Goal: Information Seeking & Learning: Check status

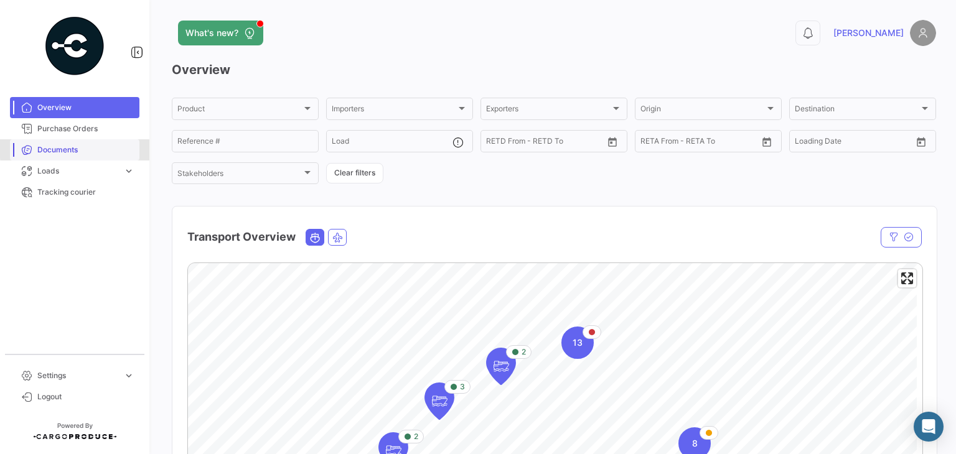
click at [101, 148] on span "Documents" at bounding box center [85, 149] width 97 height 11
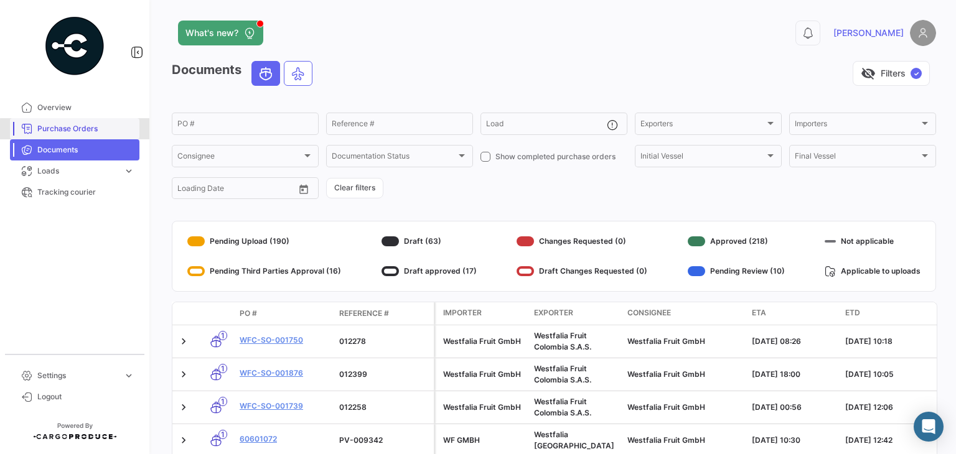
click at [95, 135] on link "Purchase Orders" at bounding box center [74, 128] width 129 height 21
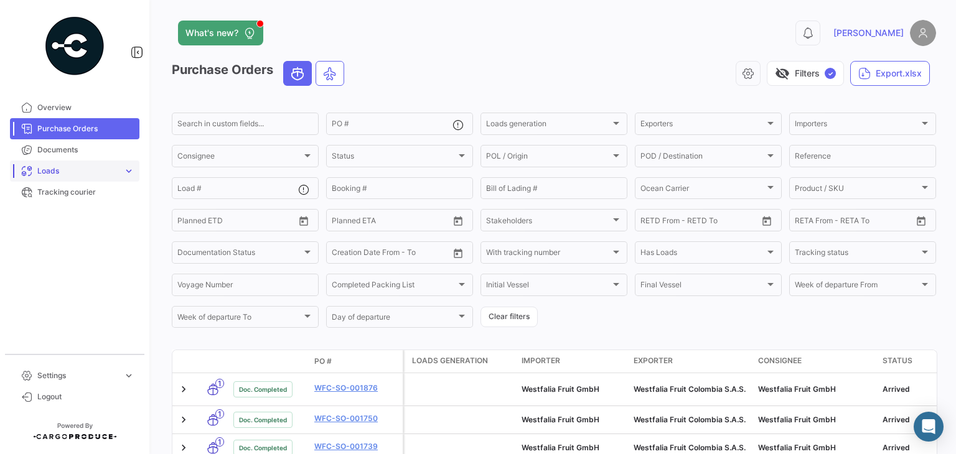
click at [117, 166] on span "Loads" at bounding box center [77, 171] width 81 height 11
click at [67, 215] on span "Ocean Loads" at bounding box center [55, 218] width 47 height 11
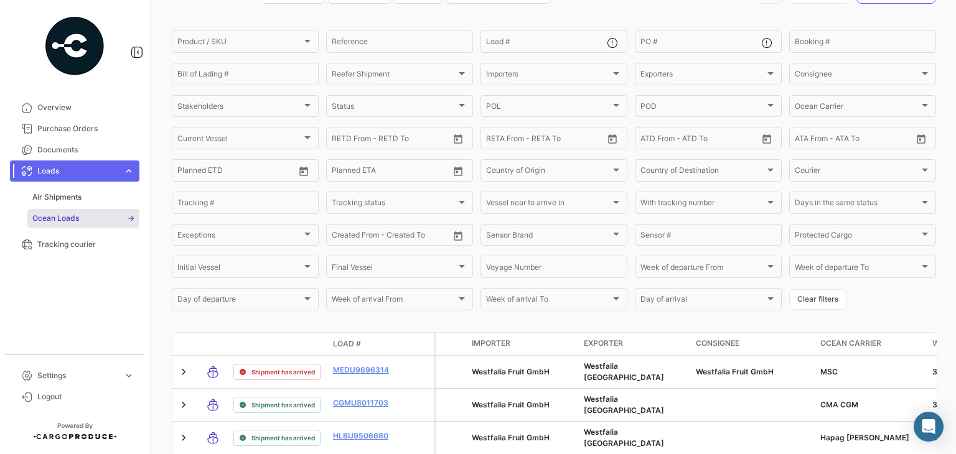
scroll to position [77, 0]
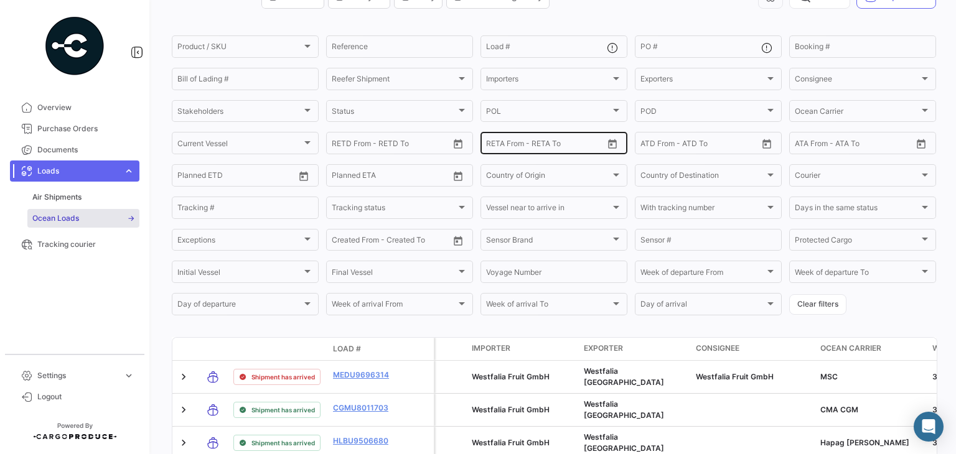
click at [610, 148] on icon "Open calendar" at bounding box center [612, 144] width 11 height 11
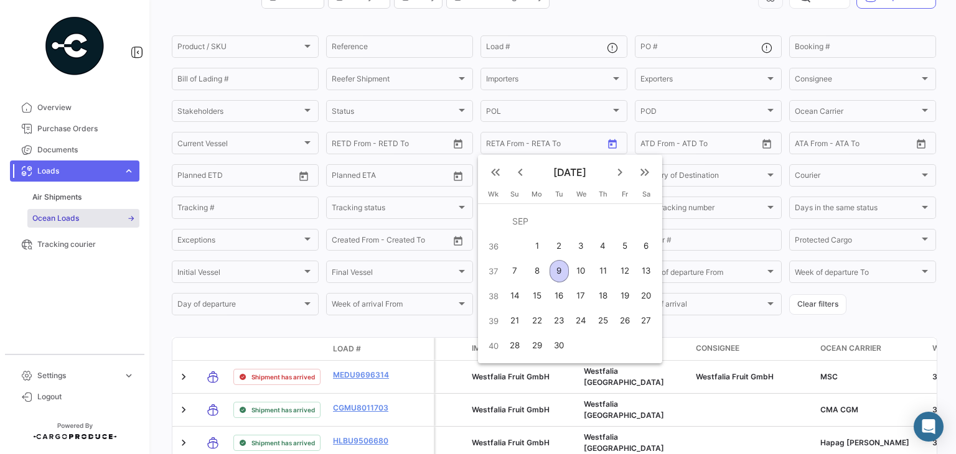
click at [625, 270] on div "12" at bounding box center [624, 271] width 19 height 22
type input "[DATE]"
click at [601, 297] on div "18" at bounding box center [603, 296] width 20 height 22
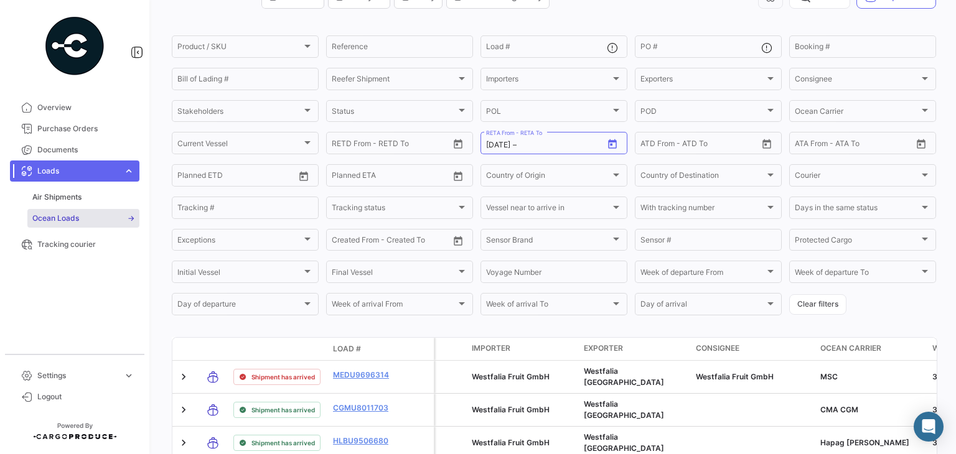
type input "[DATE]"
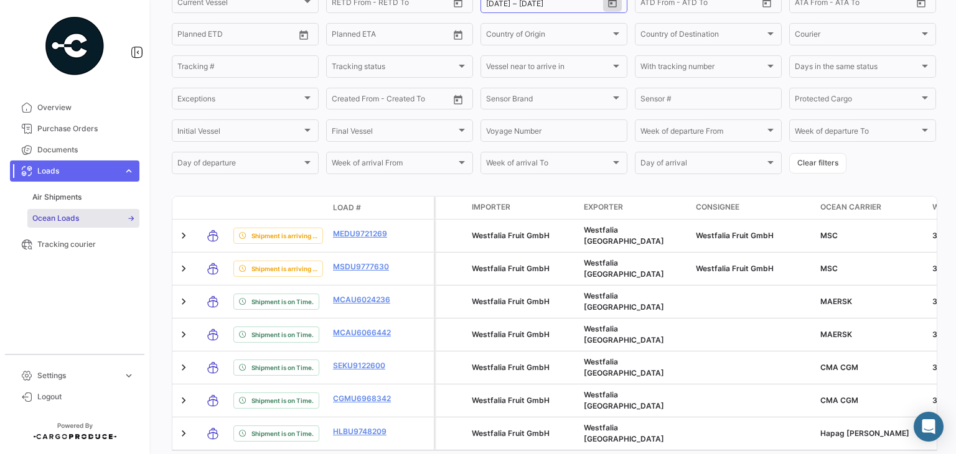
scroll to position [62, 0]
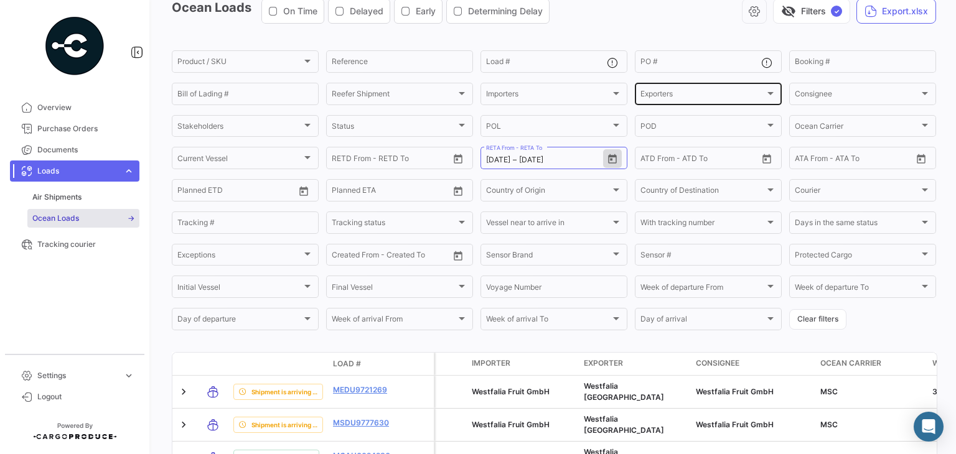
click at [695, 101] on div "Exporters Exporters" at bounding box center [708, 93] width 136 height 24
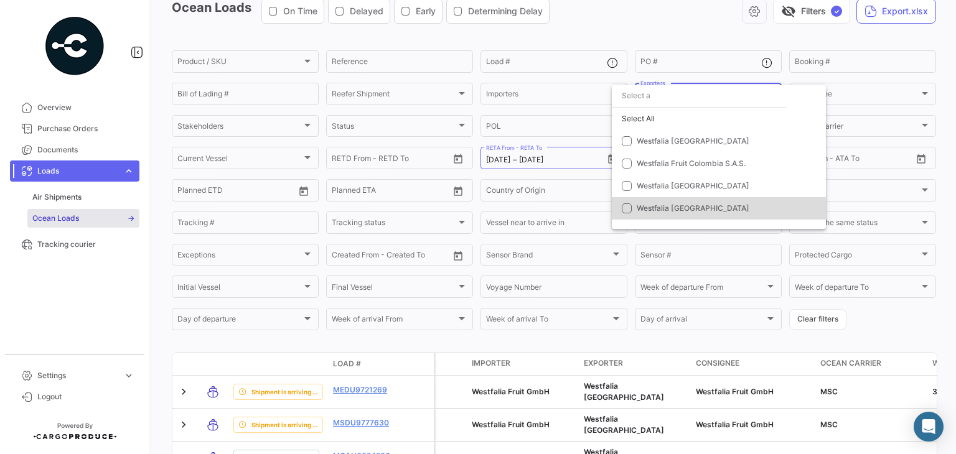
click at [660, 205] on span "Westfalia [GEOGRAPHIC_DATA]" at bounding box center [693, 208] width 113 height 9
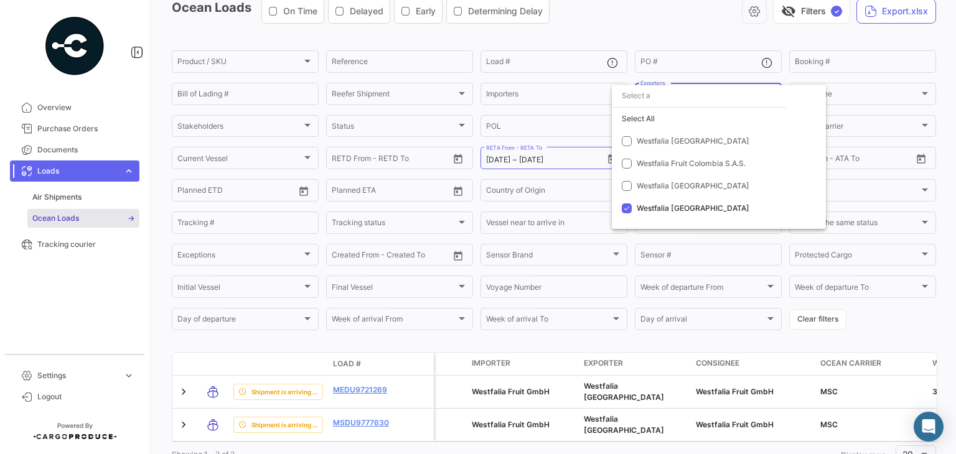
click at [629, 43] on div at bounding box center [478, 227] width 956 height 454
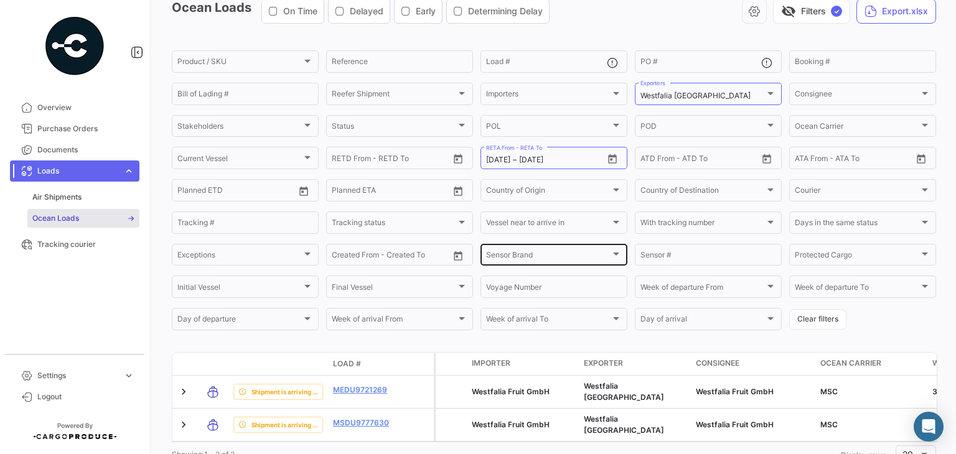
scroll to position [116, 0]
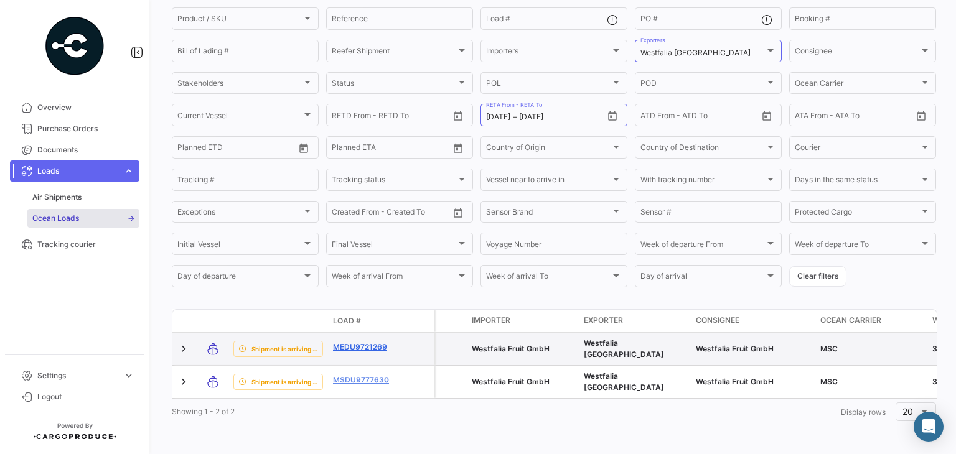
click at [378, 342] on link "MEDU9721269" at bounding box center [365, 347] width 65 height 11
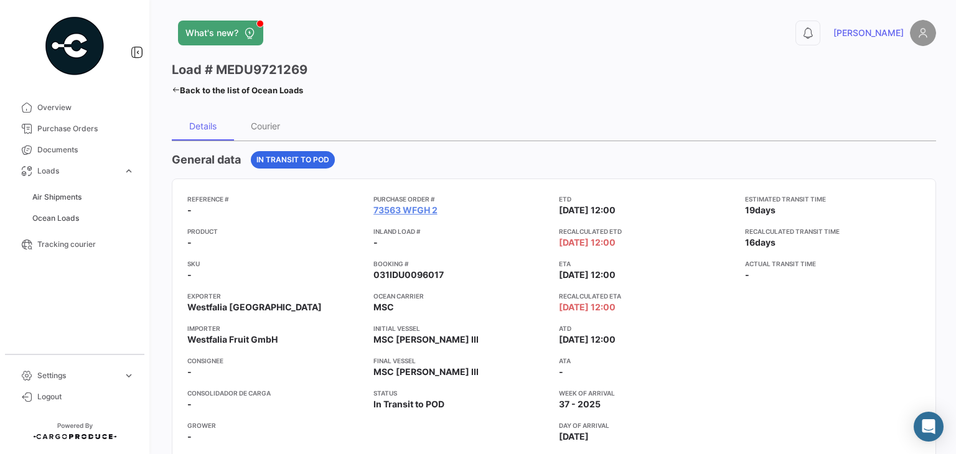
click at [389, 215] on link "73563 WFGH 2" at bounding box center [405, 210] width 64 height 12
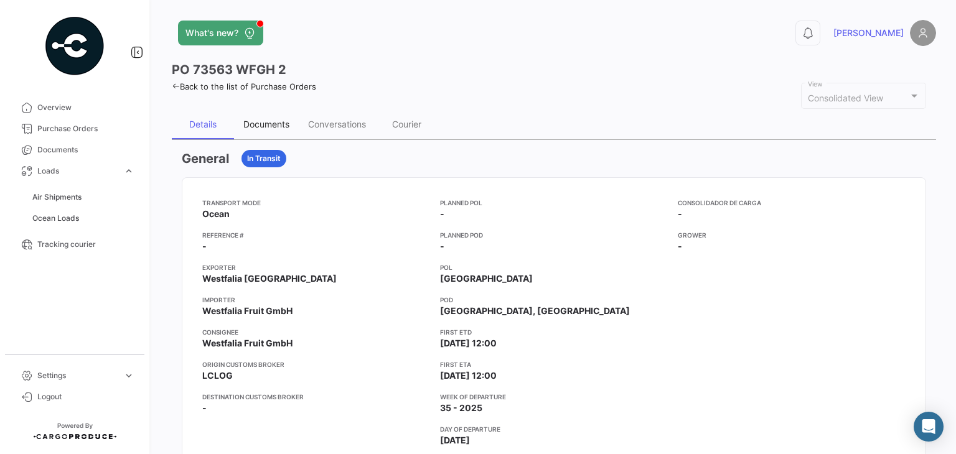
click at [281, 119] on div "Documents" at bounding box center [266, 124] width 46 height 11
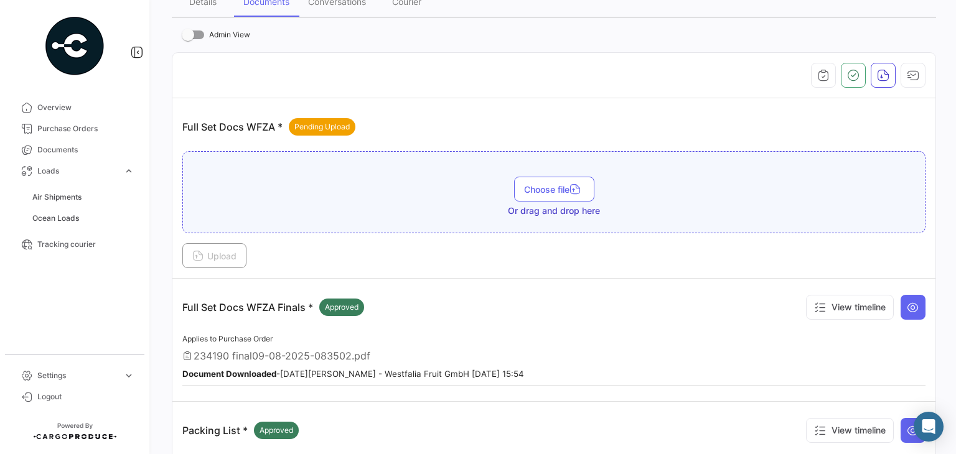
scroll to position [187, 0]
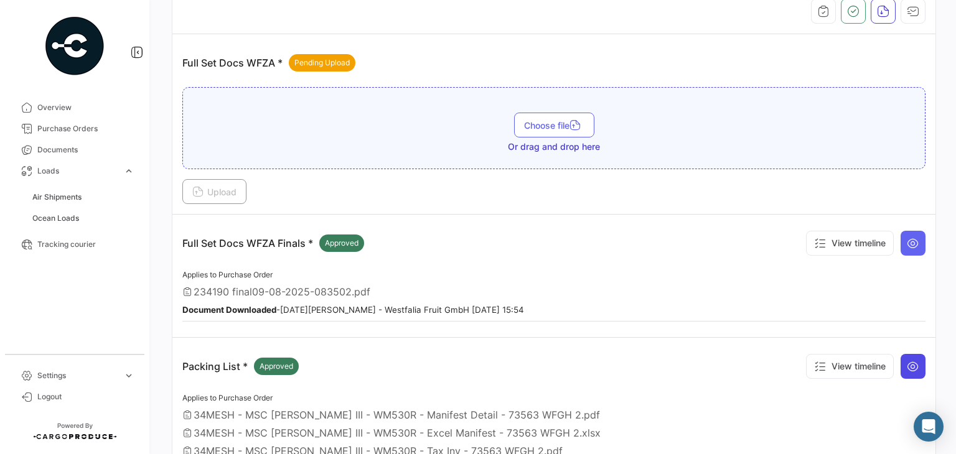
click at [909, 365] on icon at bounding box center [913, 366] width 12 height 12
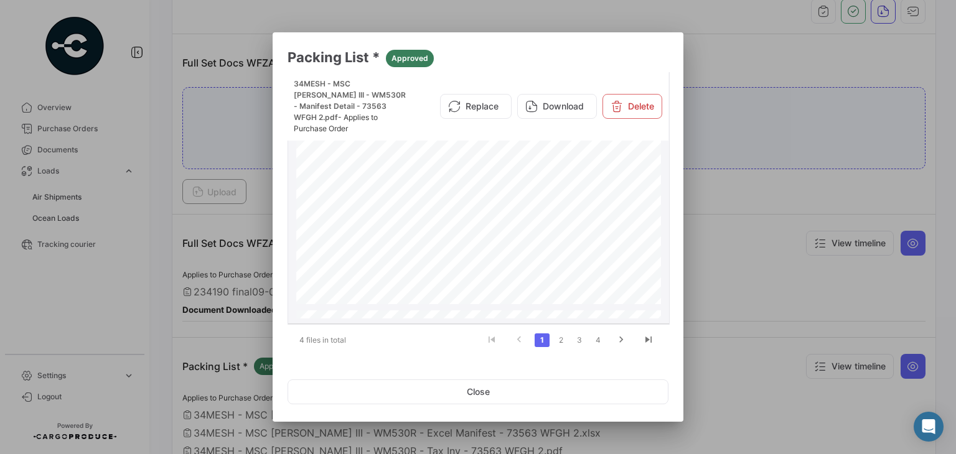
scroll to position [342, 0]
click at [558, 344] on link "2" at bounding box center [560, 341] width 15 height 14
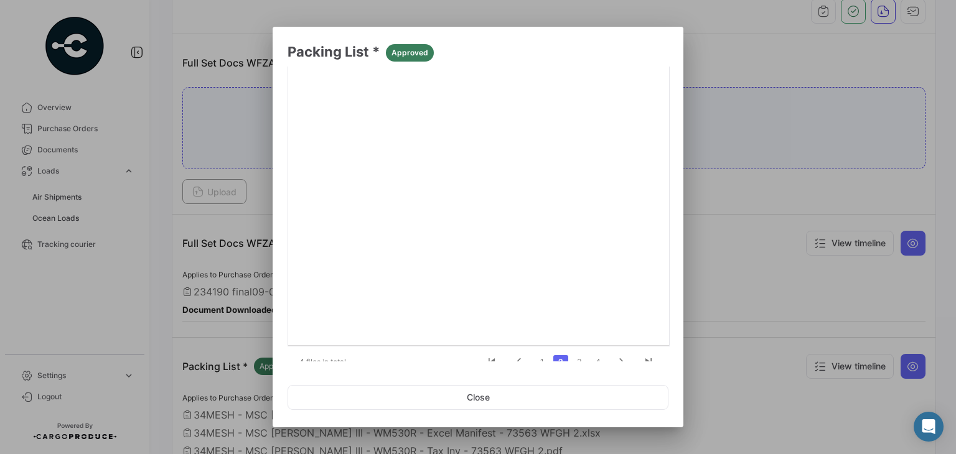
scroll to position [147, 0]
click at [574, 350] on link "3" at bounding box center [579, 347] width 15 height 14
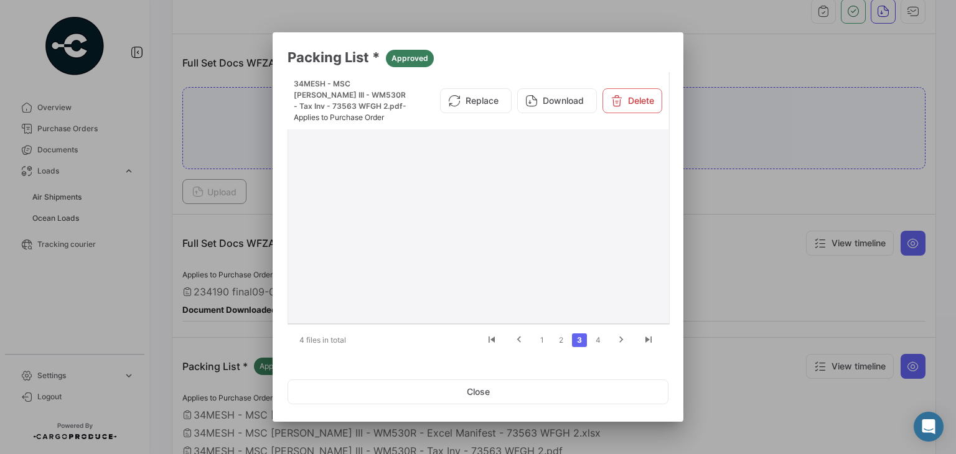
click at [461, 158] on div at bounding box center [478, 217] width 371 height 205
click at [630, 399] on button "Close" at bounding box center [478, 392] width 381 height 25
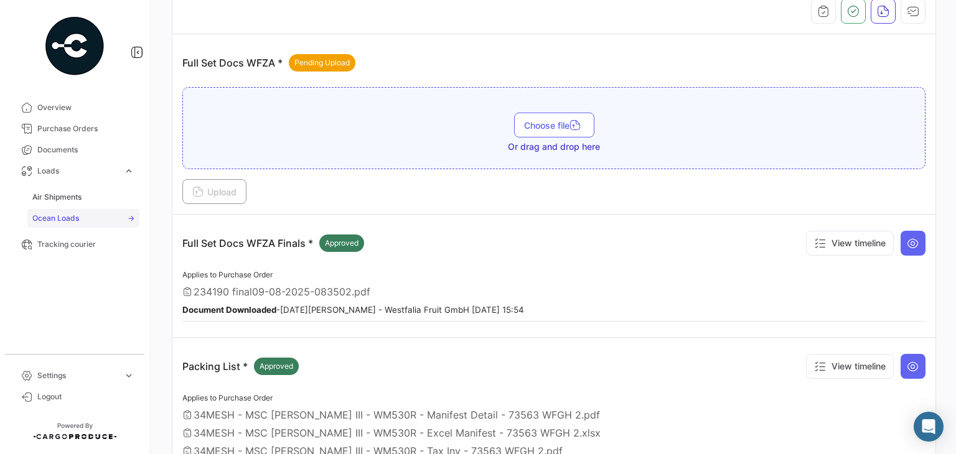
click at [75, 217] on span "Ocean Loads" at bounding box center [55, 218] width 47 height 11
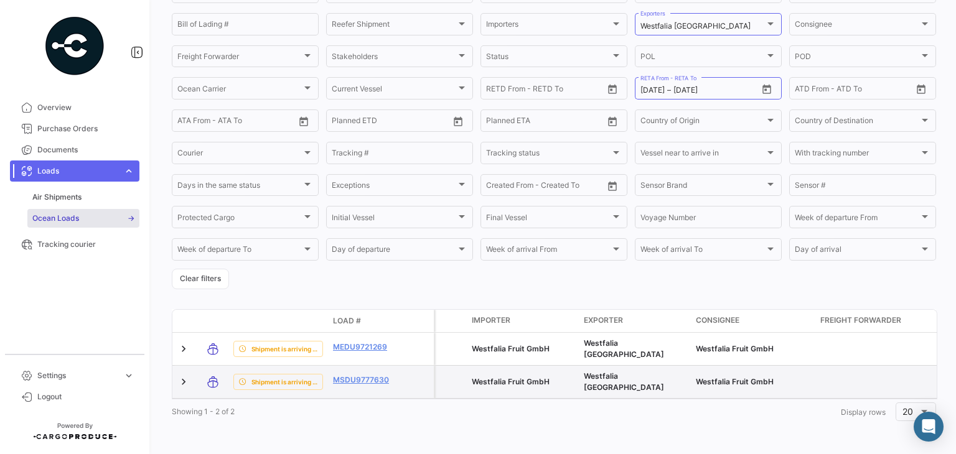
scroll to position [143, 0]
click at [383, 375] on link "MSDU9777630" at bounding box center [365, 380] width 65 height 11
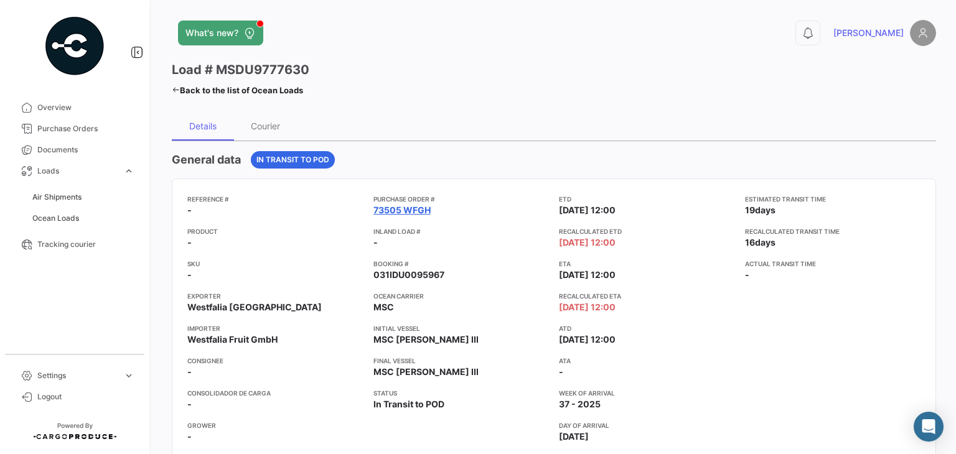
click at [410, 210] on link "73505 WFGH" at bounding box center [401, 210] width 57 height 12
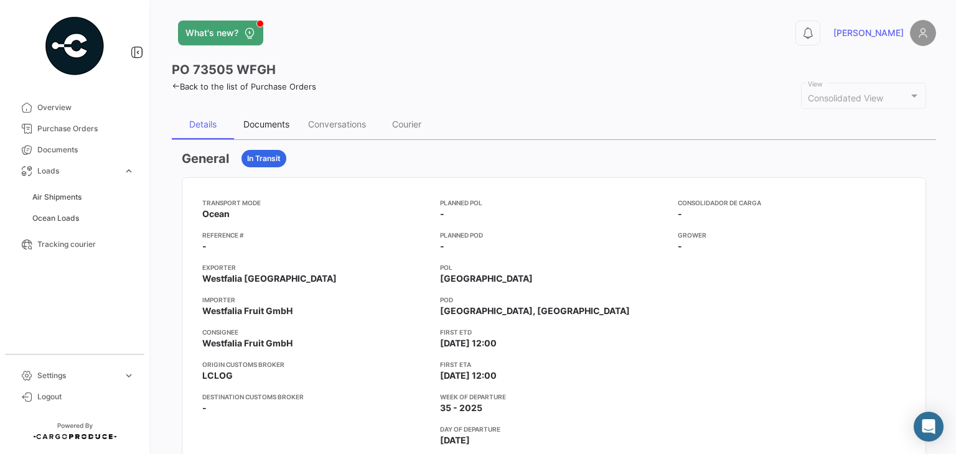
click at [280, 129] on div "Documents" at bounding box center [266, 125] width 65 height 30
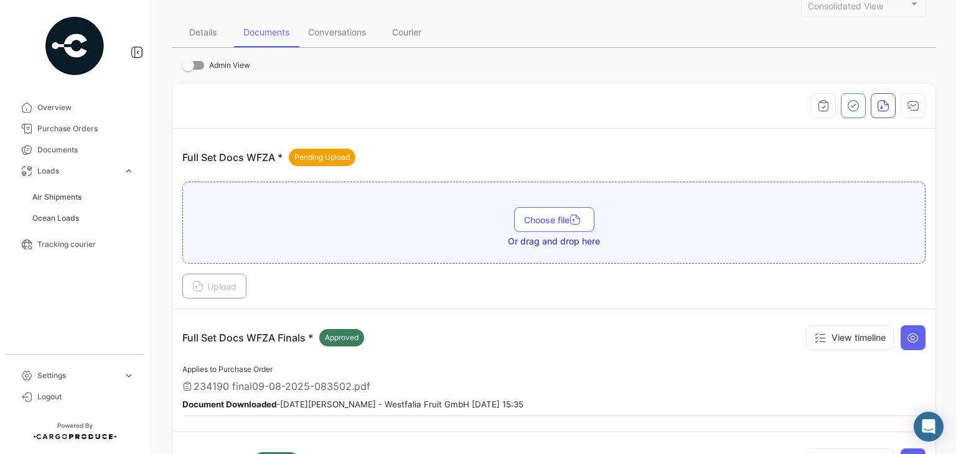
scroll to position [187, 0]
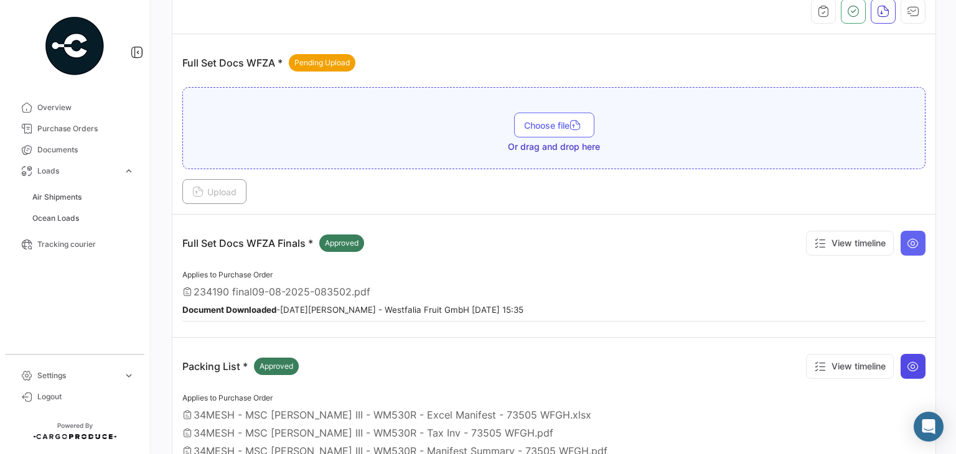
click at [913, 361] on button at bounding box center [913, 366] width 25 height 25
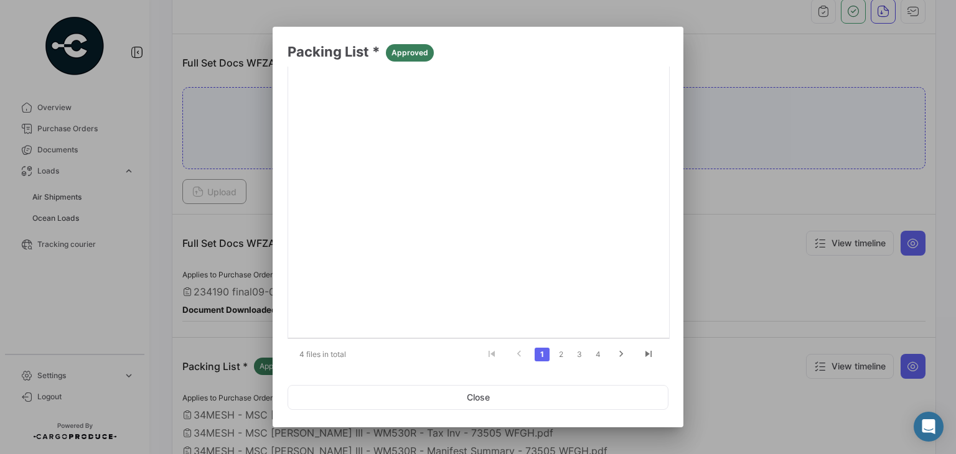
scroll to position [147, 0]
click at [554, 349] on link "2" at bounding box center [560, 347] width 15 height 14
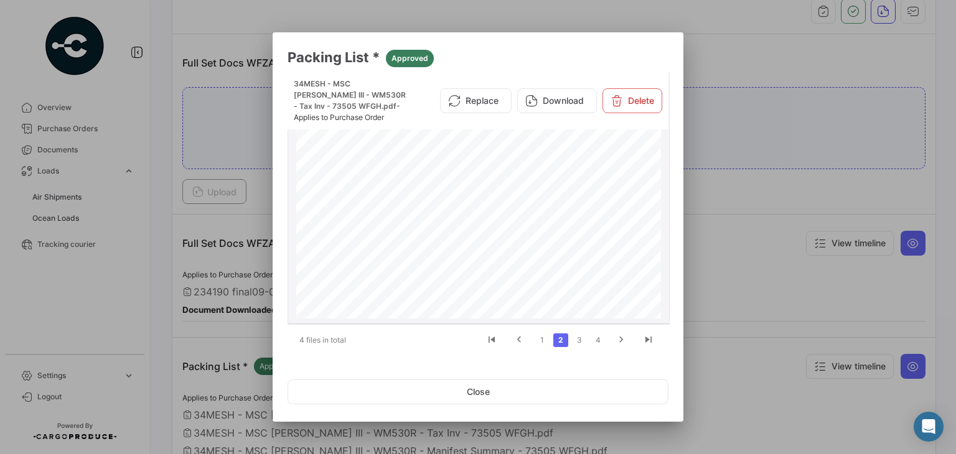
scroll to position [71, 0]
click at [555, 389] on button "Close" at bounding box center [478, 392] width 381 height 25
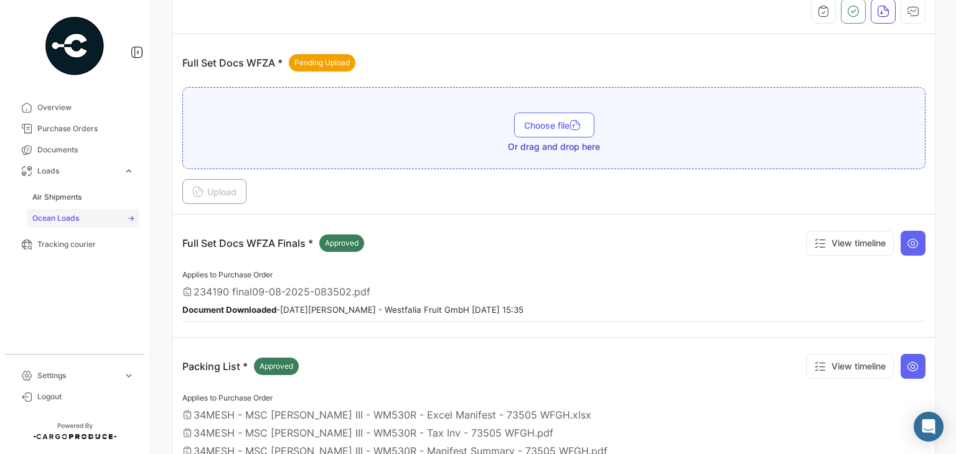
click at [65, 212] on link "Ocean Loads" at bounding box center [83, 218] width 112 height 19
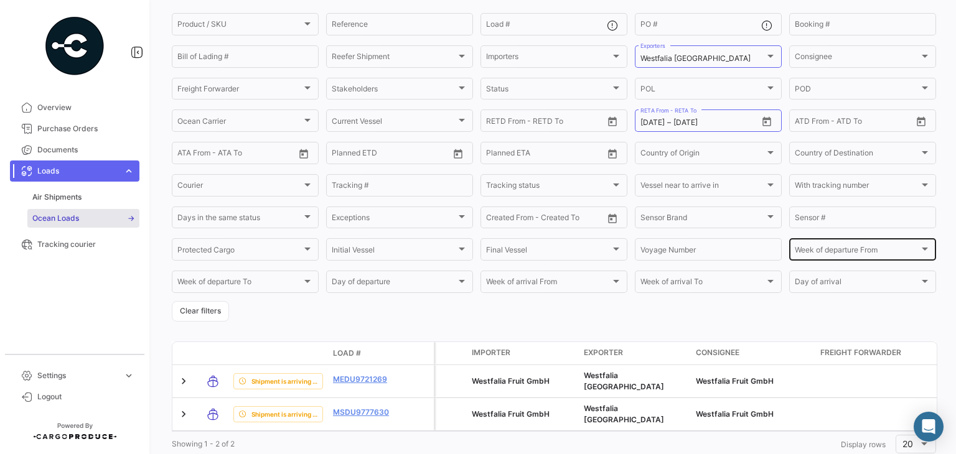
scroll to position [143, 0]
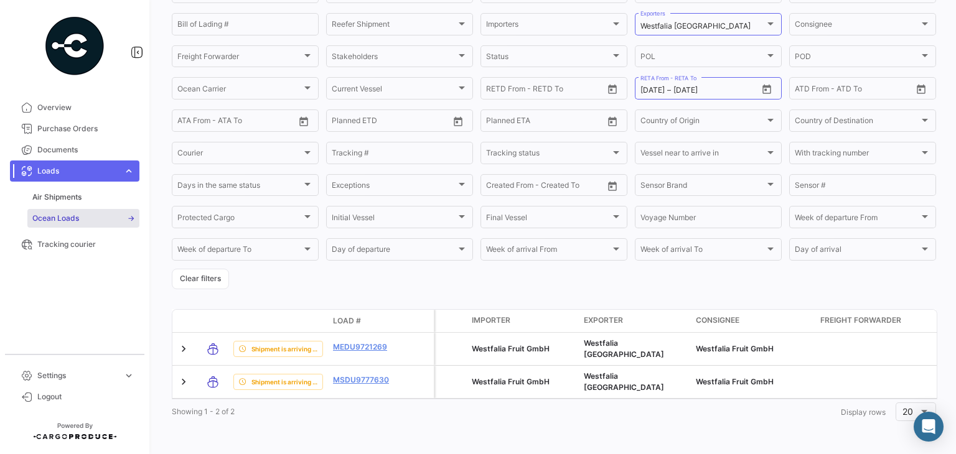
drag, startPoint x: 279, startPoint y: 399, endPoint x: 304, endPoint y: 398, distance: 24.9
click at [327, 400] on div "Transport mode Shipment Status Load # Policy Protected Cargo Importer Exporter …" at bounding box center [554, 366] width 764 height 115
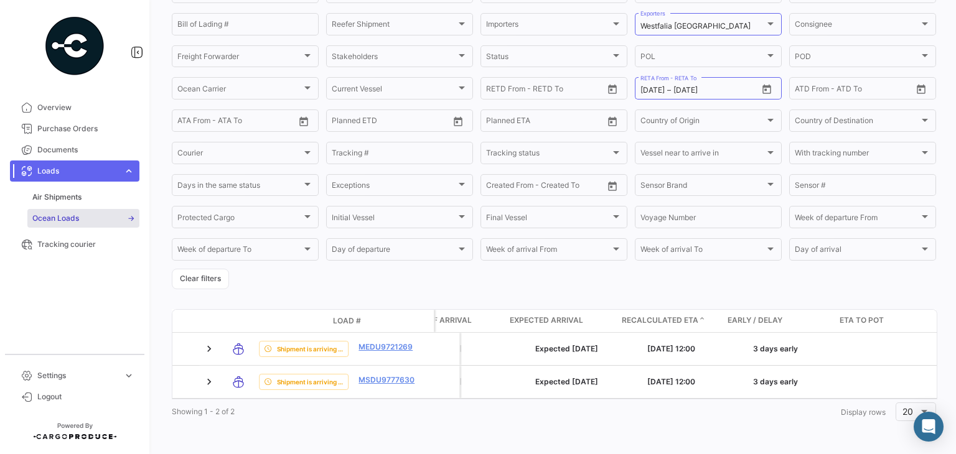
scroll to position [0, 945]
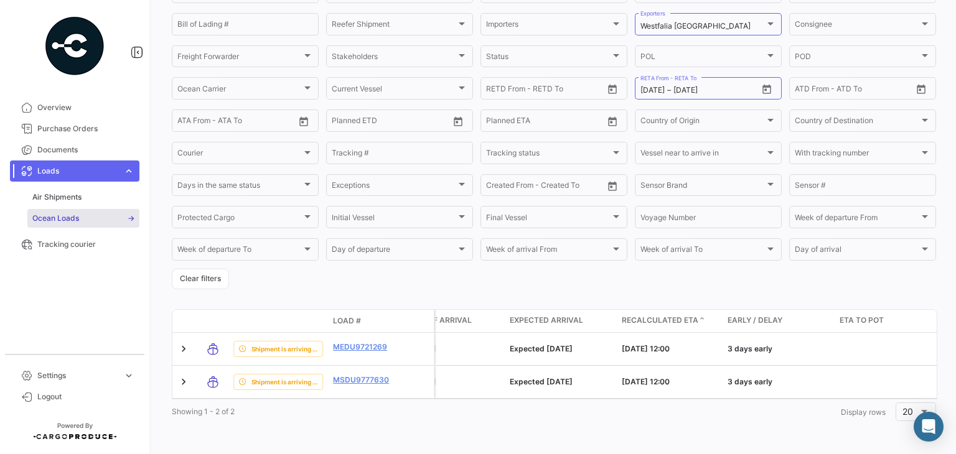
click at [517, 281] on div "Ocean Loads On Time Delayed Early Determining Delay visibility_off Filters ✓ Ex…" at bounding box center [554, 176] width 764 height 495
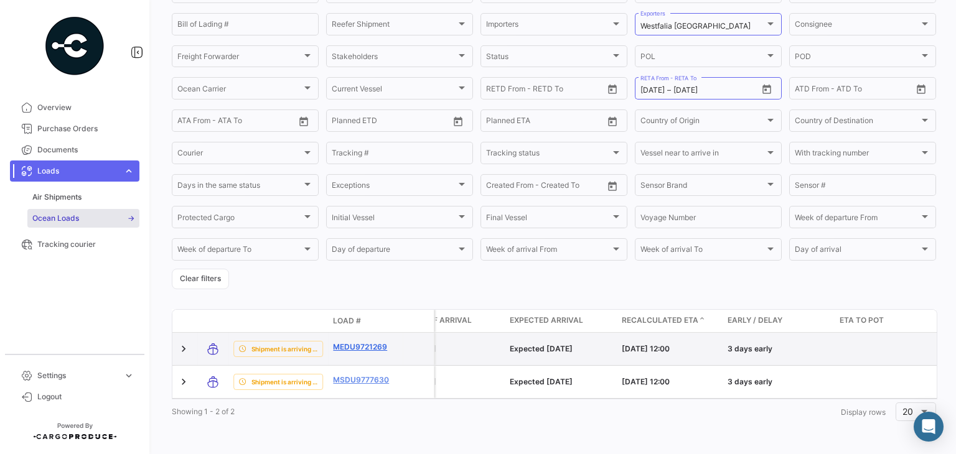
drag, startPoint x: 329, startPoint y: 337, endPoint x: 388, endPoint y: 342, distance: 59.3
click at [388, 342] on datatable-body-cell "MEDU9721269" at bounding box center [365, 349] width 75 height 32
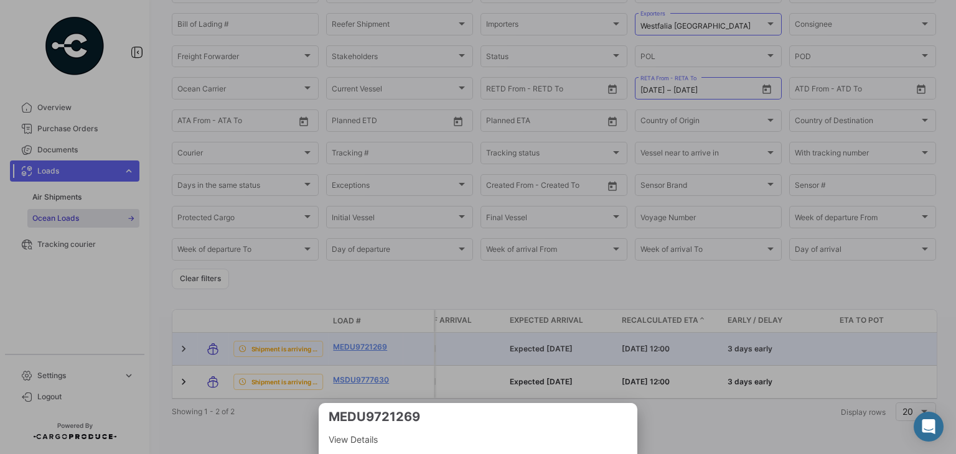
copy link "MEDU9721269"
click at [385, 265] on div at bounding box center [478, 227] width 956 height 454
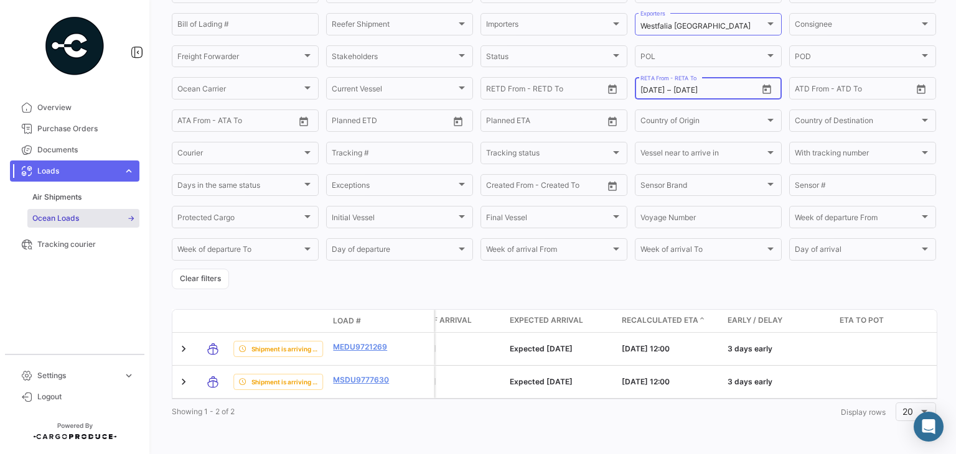
click at [762, 85] on icon "Open calendar" at bounding box center [766, 89] width 9 height 9
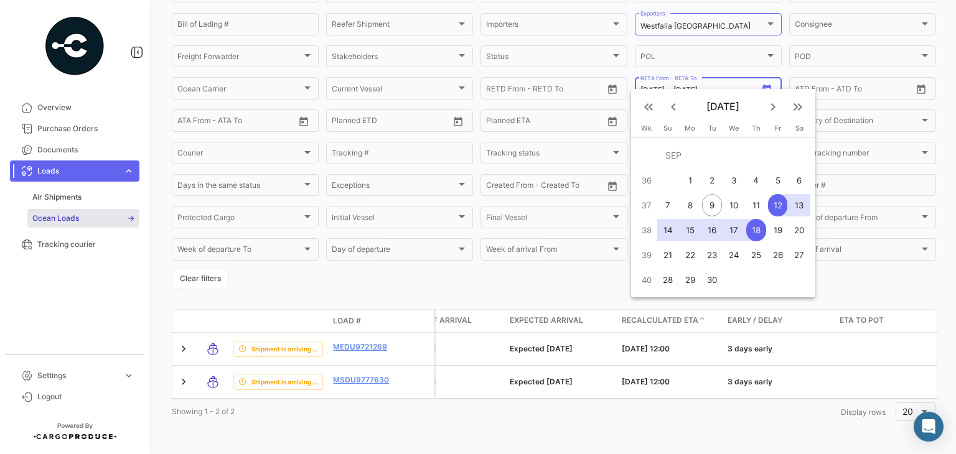
click at [762, 83] on div at bounding box center [478, 227] width 956 height 454
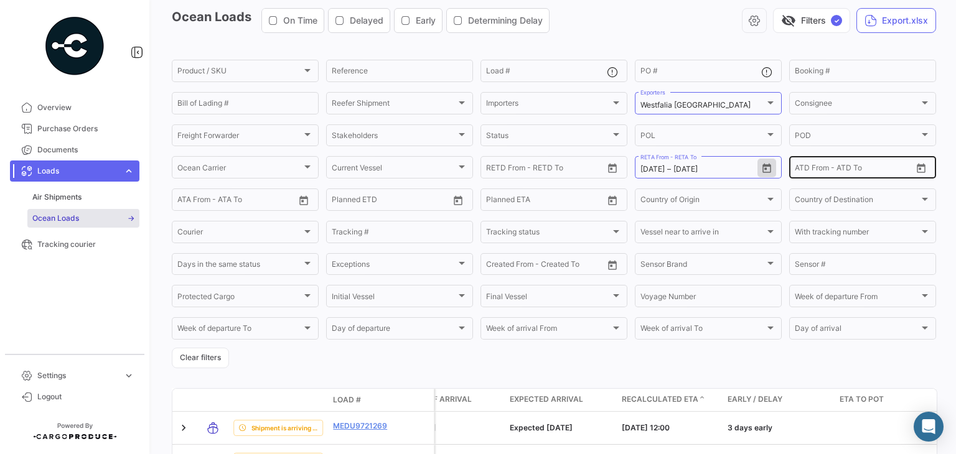
scroll to position [0, 0]
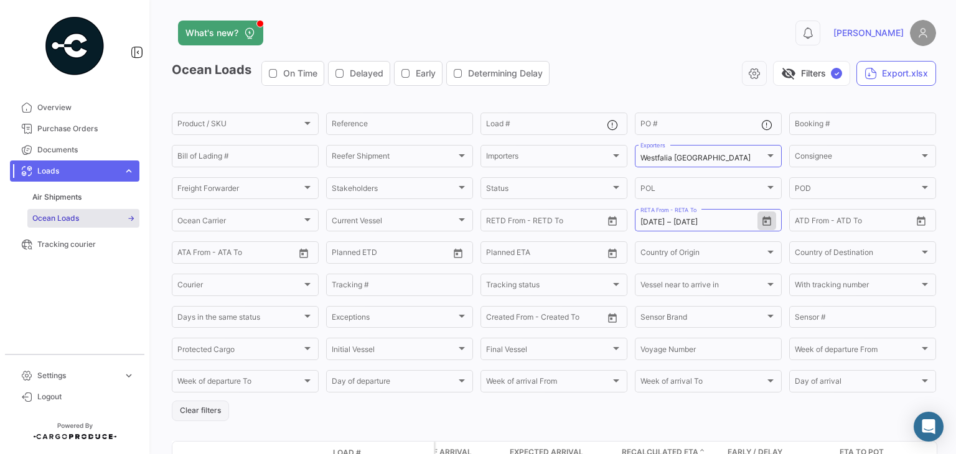
click at [184, 419] on button "Clear filters" at bounding box center [200, 411] width 57 height 21
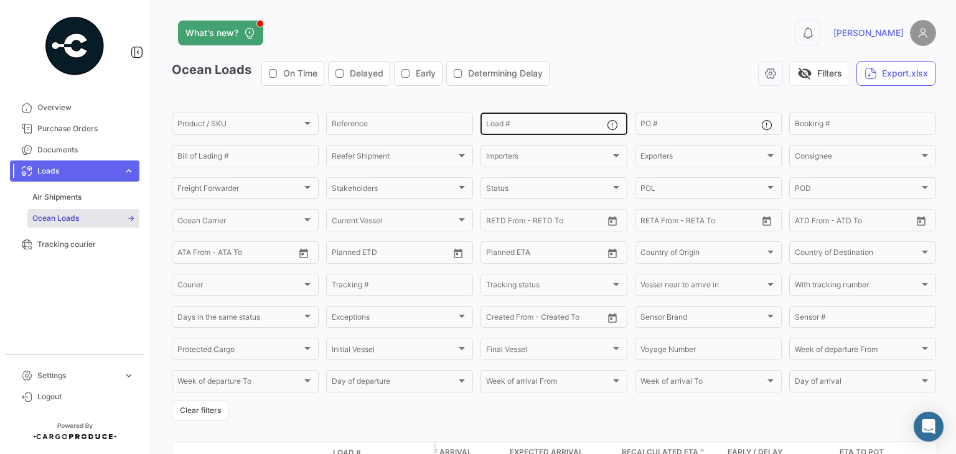
click at [525, 123] on input "Load #" at bounding box center [546, 125] width 121 height 9
paste input "MSDU9777630"
type input "MSDU9777630"
click at [632, 80] on div "visibility_off Filters Export.xlsx" at bounding box center [748, 73] width 377 height 25
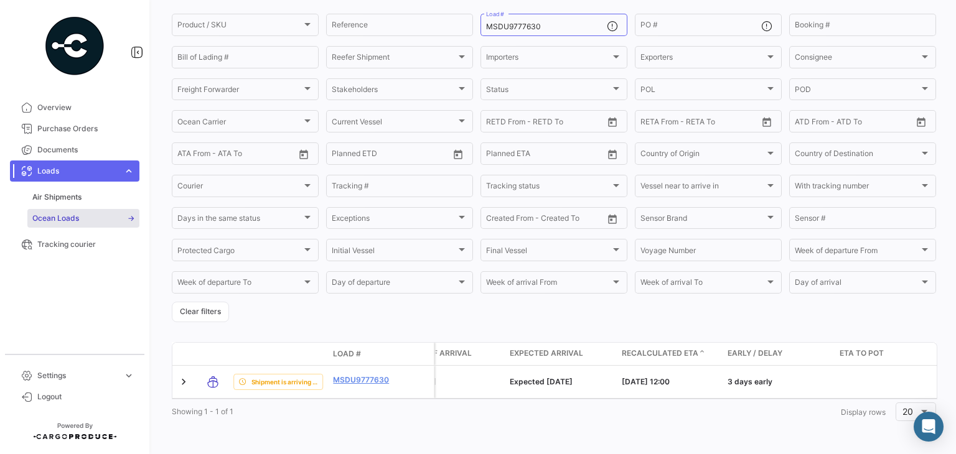
scroll to position [110, 0]
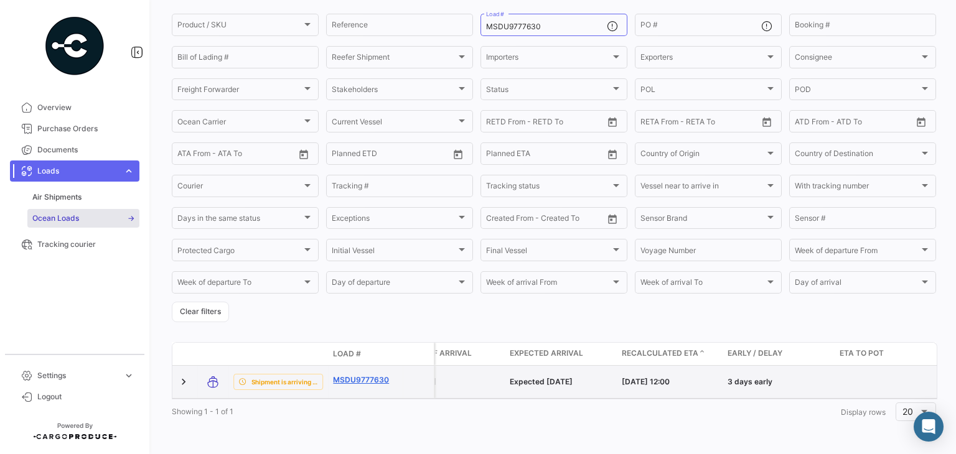
click at [356, 375] on link "MSDU9777630" at bounding box center [365, 380] width 65 height 11
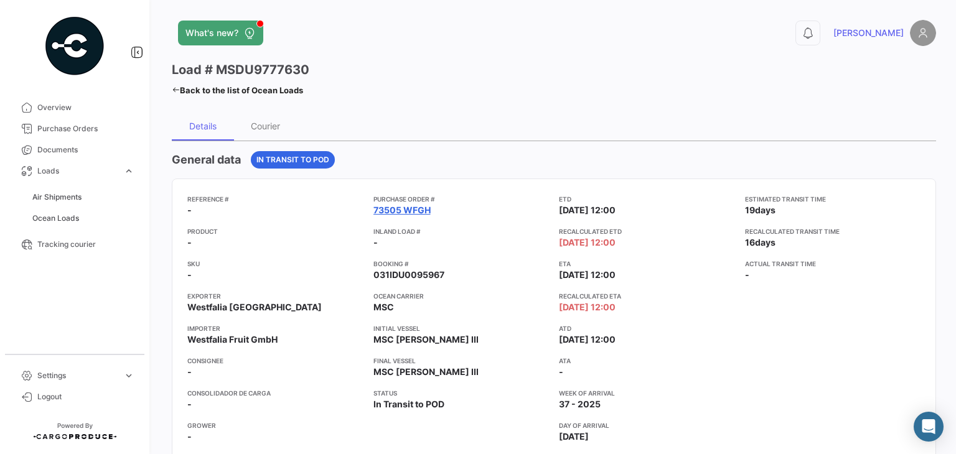
click at [390, 209] on link "73505 WFGH" at bounding box center [401, 210] width 57 height 12
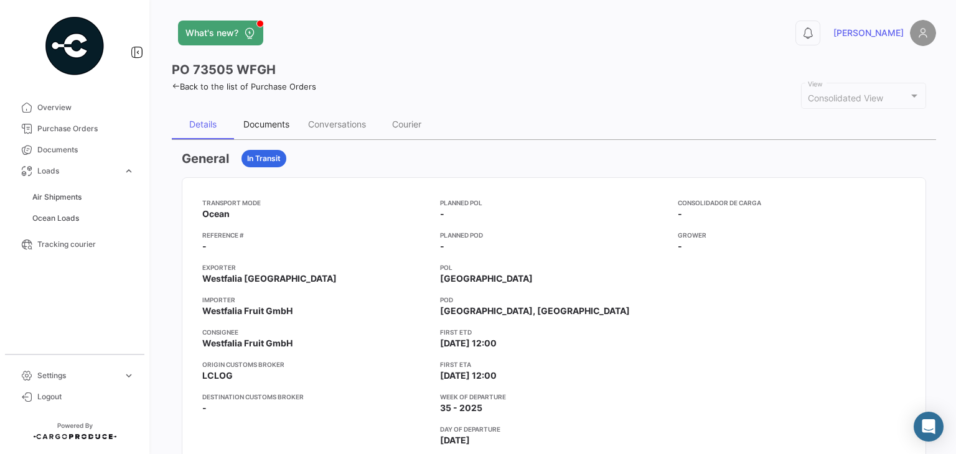
click at [263, 133] on div "Documents" at bounding box center [266, 125] width 65 height 30
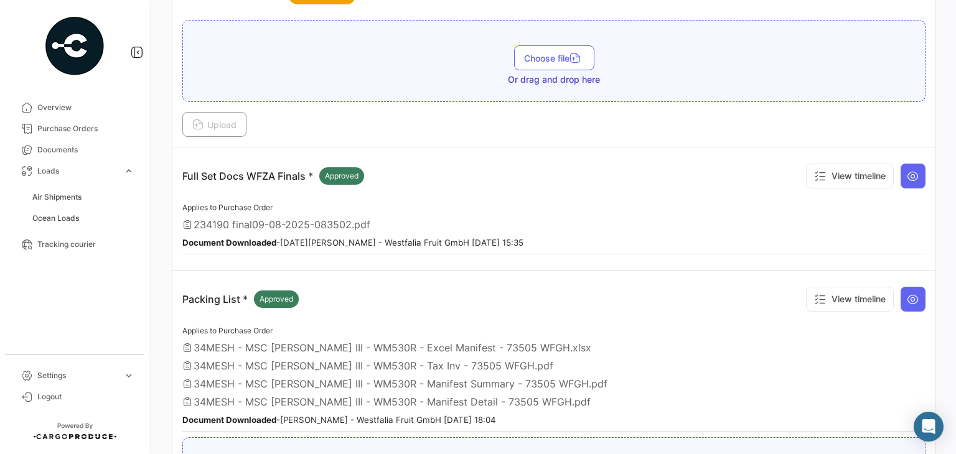
scroll to position [249, 0]
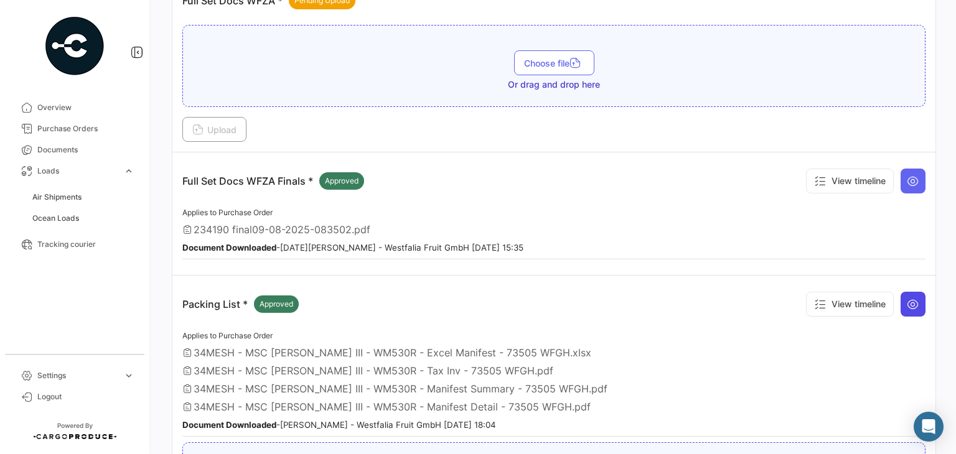
click at [914, 299] on button at bounding box center [913, 304] width 25 height 25
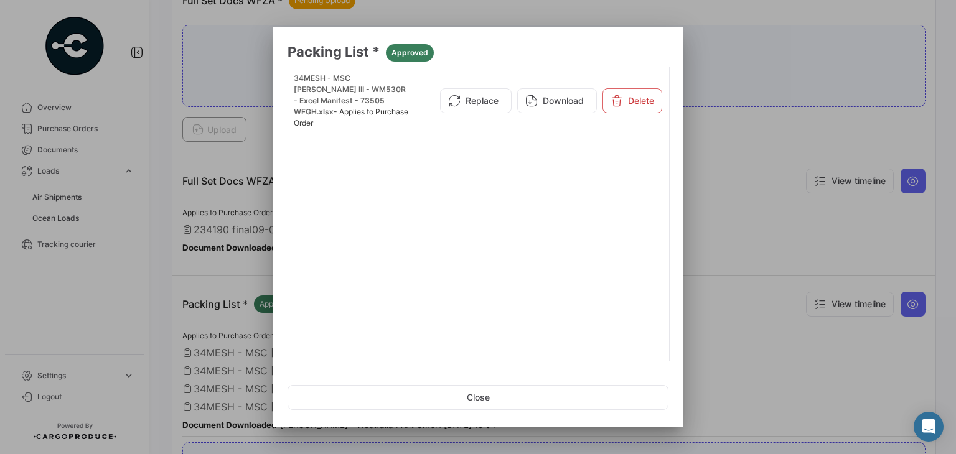
scroll to position [147, 0]
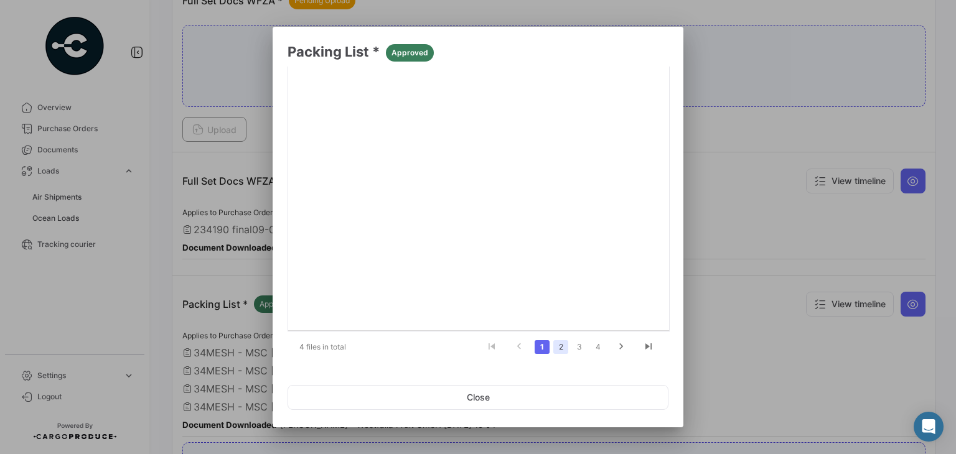
click at [557, 350] on link "2" at bounding box center [560, 347] width 15 height 14
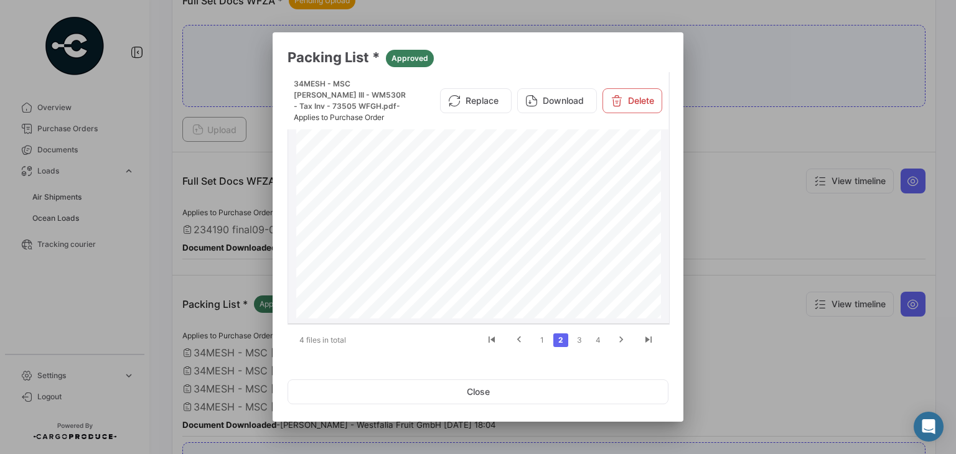
scroll to position [124, 0]
click at [578, 340] on link "3" at bounding box center [579, 341] width 15 height 14
click at [597, 337] on link "4" at bounding box center [598, 341] width 15 height 14
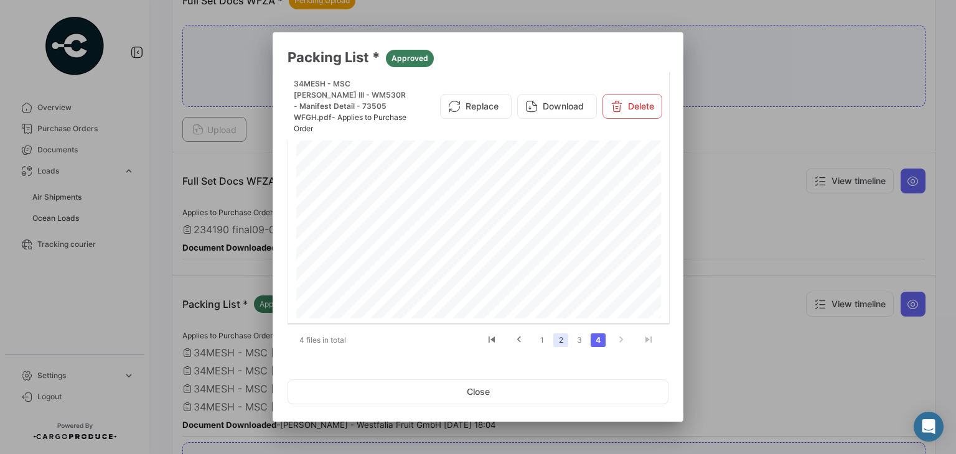
click at [565, 340] on link "2" at bounding box center [560, 341] width 15 height 14
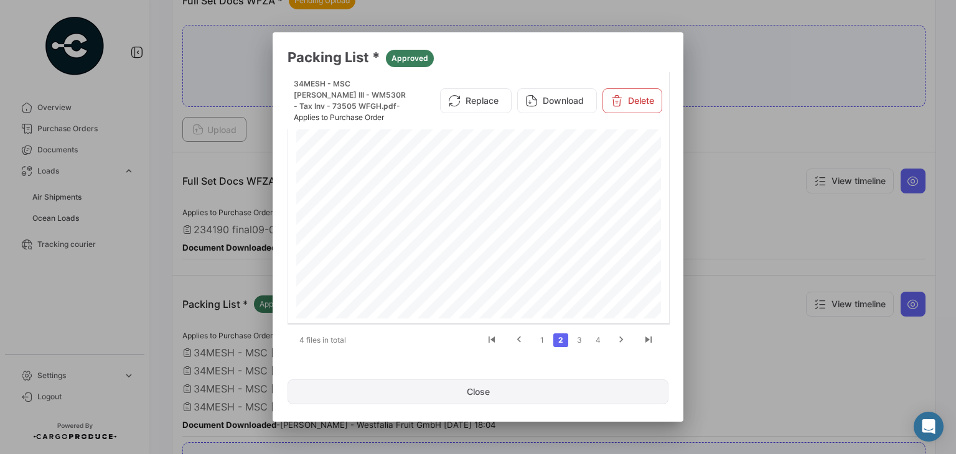
click at [503, 381] on button "Close" at bounding box center [478, 392] width 381 height 25
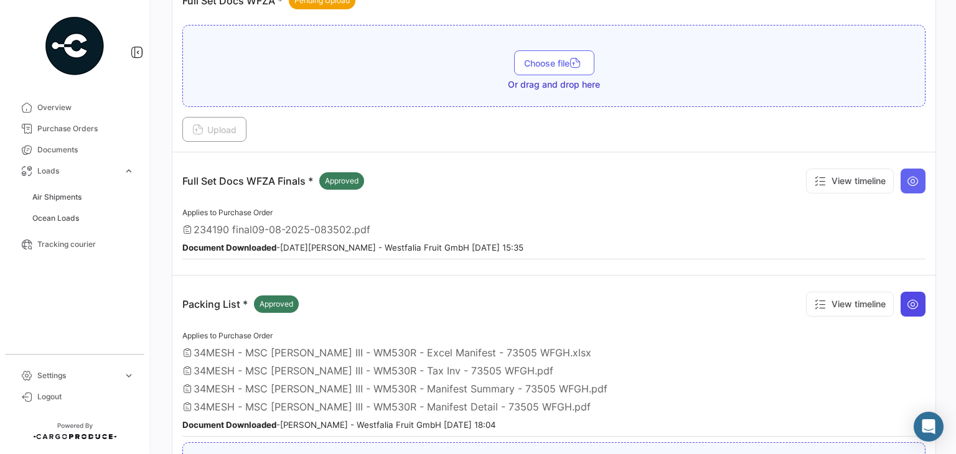
click at [916, 292] on button at bounding box center [913, 304] width 25 height 25
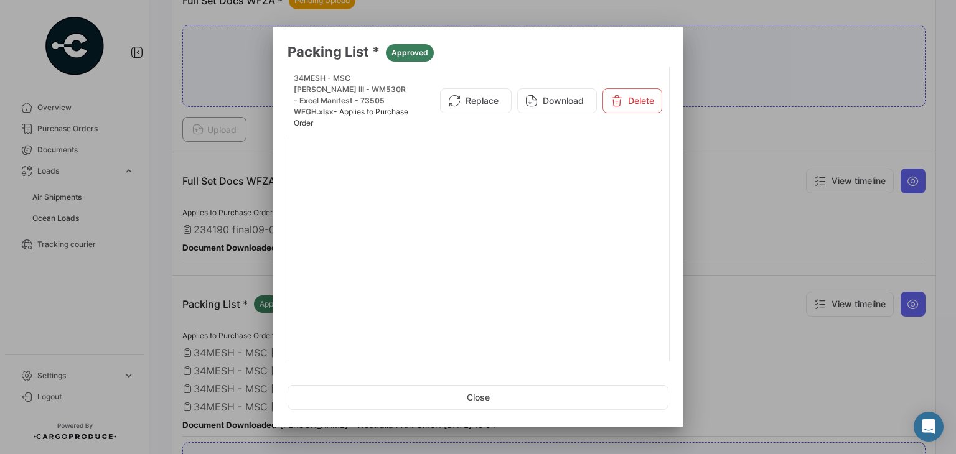
scroll to position [147, 0]
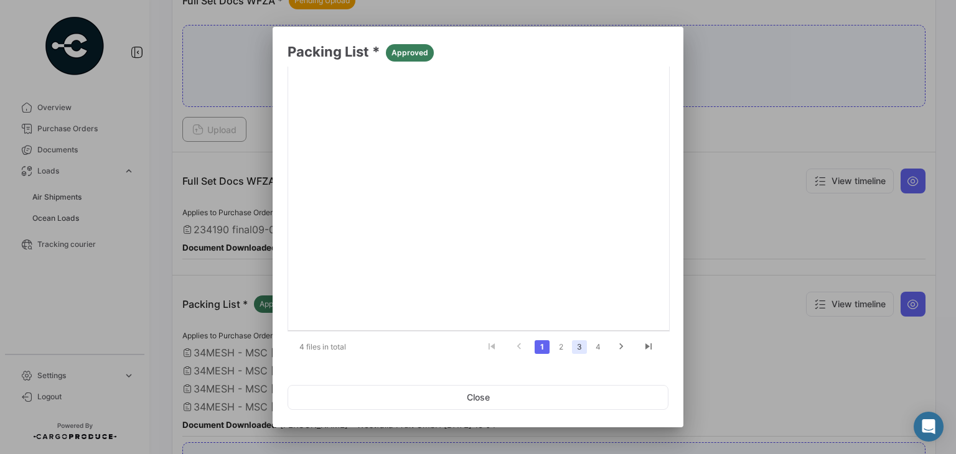
click at [572, 348] on link "3" at bounding box center [579, 347] width 15 height 14
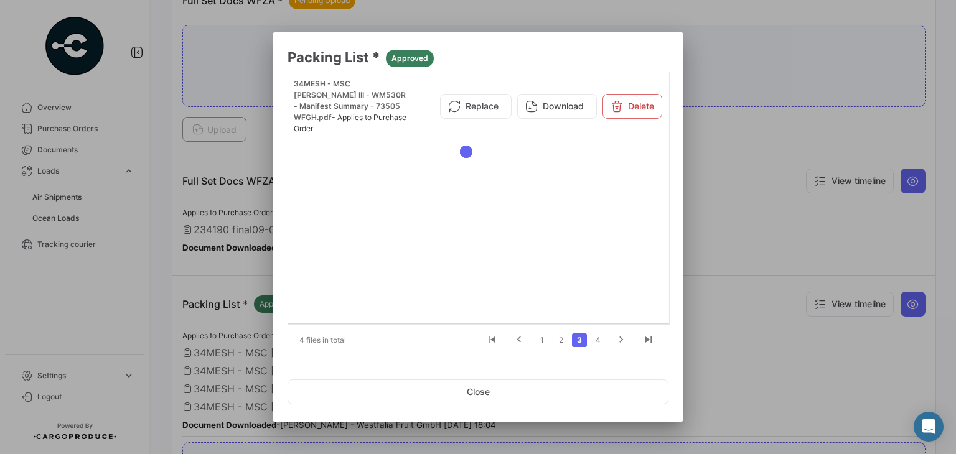
click at [563, 347] on li "2" at bounding box center [560, 340] width 19 height 21
click at [555, 347] on link "2" at bounding box center [560, 341] width 15 height 14
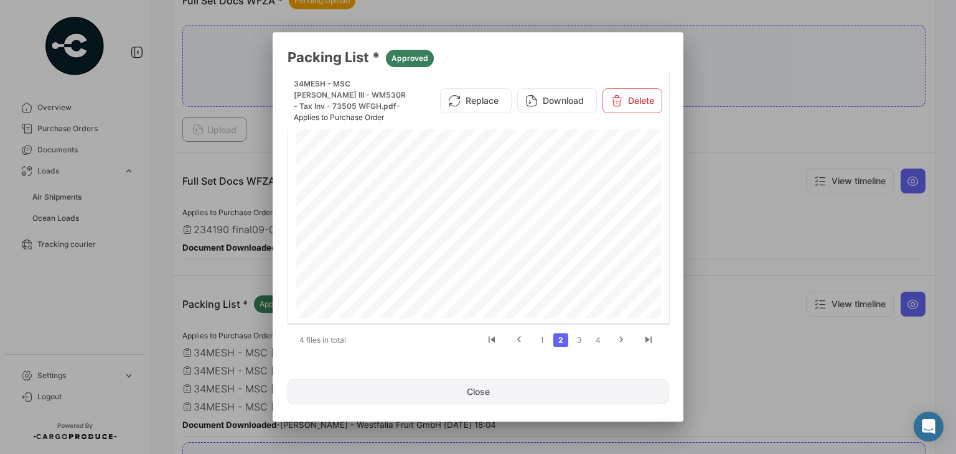
click at [466, 386] on button "Close" at bounding box center [478, 392] width 381 height 25
